Goal: Transaction & Acquisition: Download file/media

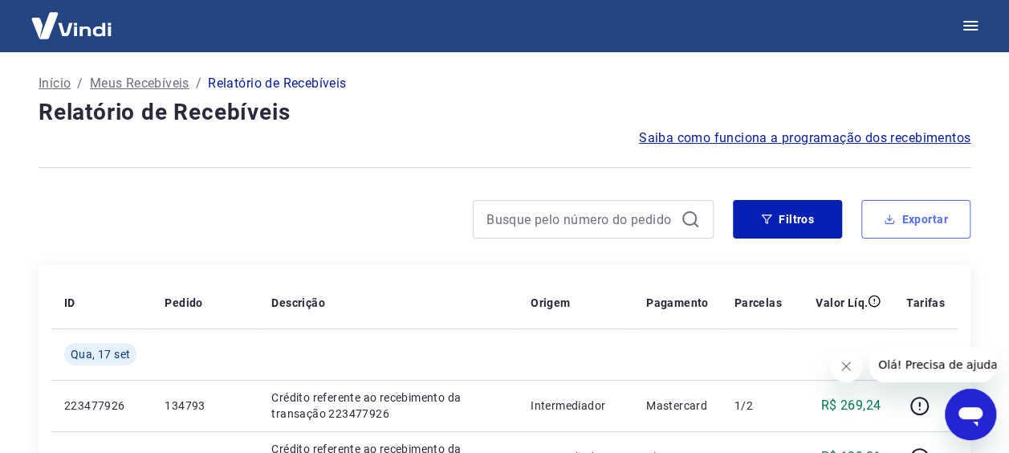
click at [881, 217] on button "Exportar" at bounding box center [915, 219] width 109 height 39
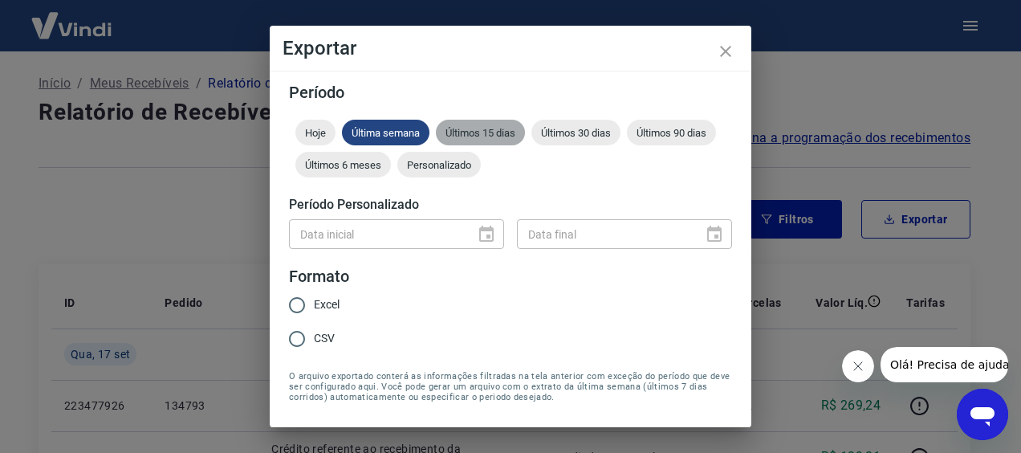
click at [483, 128] on span "Últimos 15 dias" at bounding box center [480, 133] width 89 height 12
click at [331, 303] on span "Excel" at bounding box center [327, 304] width 26 height 17
click at [314, 303] on input "Excel" at bounding box center [297, 305] width 34 height 34
radio input "true"
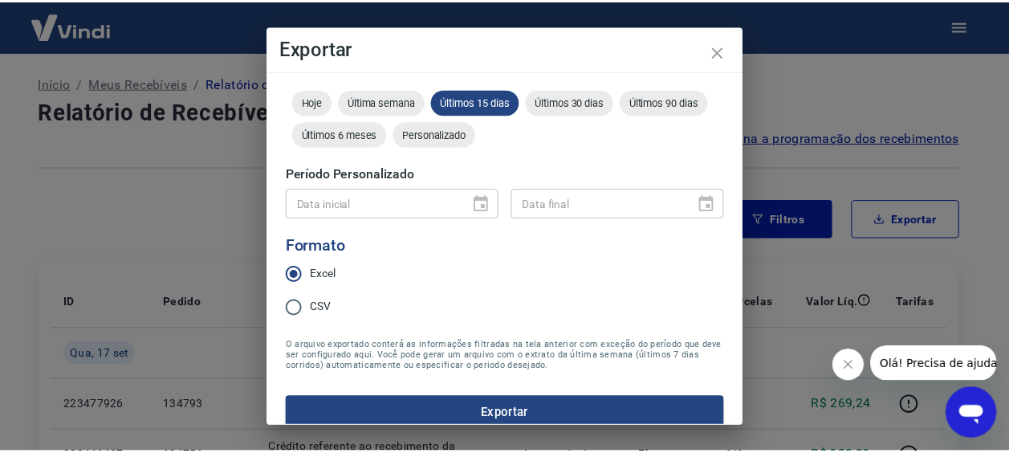
scroll to position [47, 0]
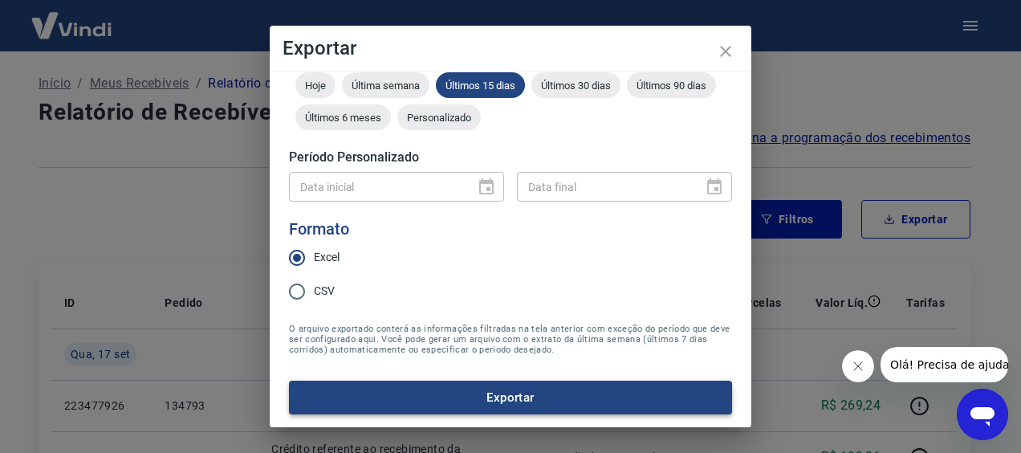
click at [532, 393] on button "Exportar" at bounding box center [510, 397] width 443 height 34
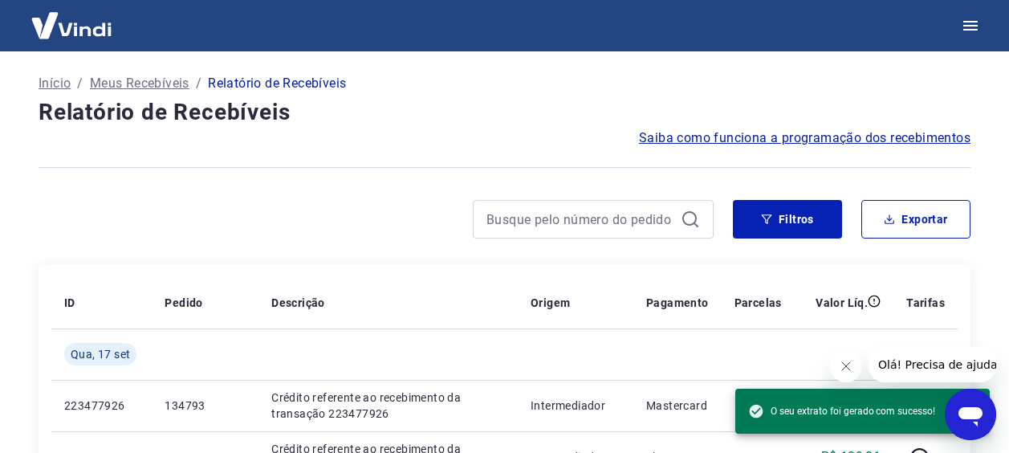
scroll to position [0, 0]
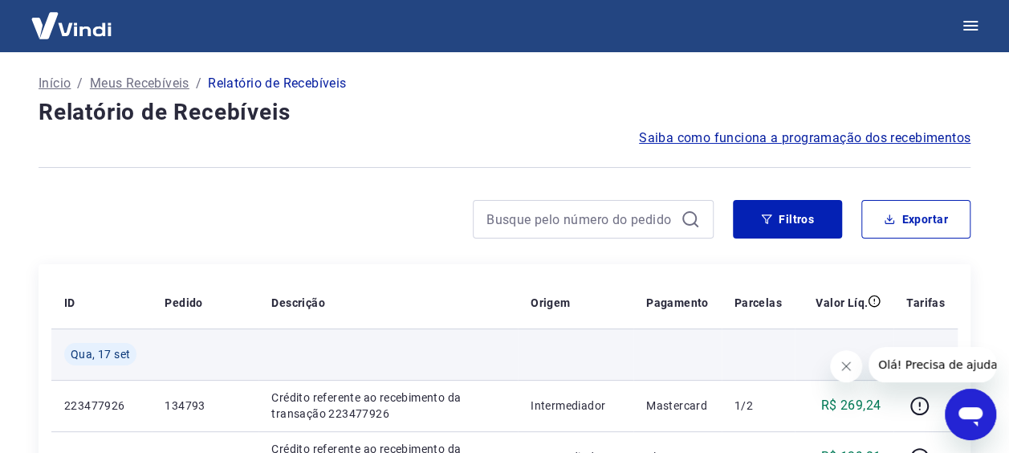
click at [648, 375] on td at bounding box center [677, 353] width 88 height 51
